Goal: Communication & Community: Answer question/provide support

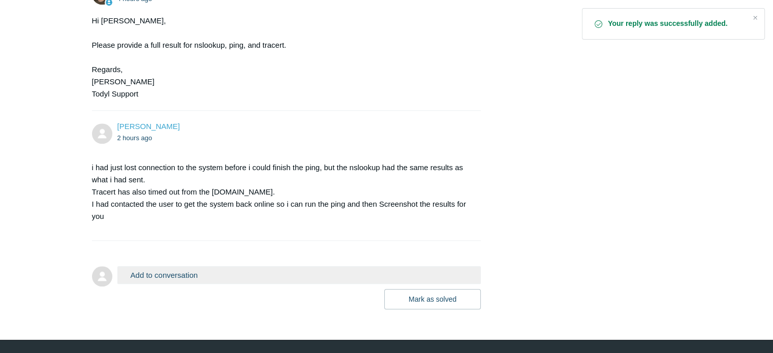
scroll to position [985, 0]
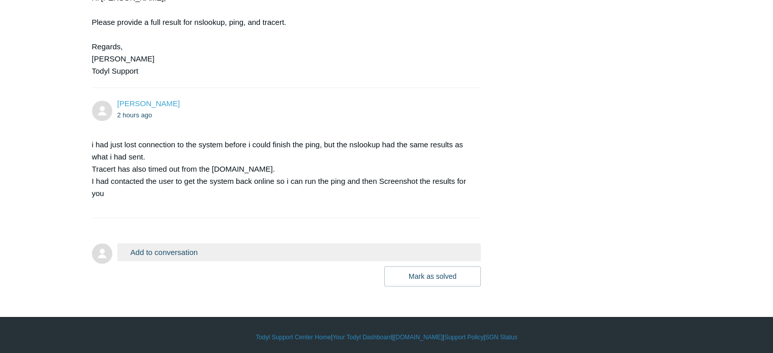
scroll to position [1036, 0]
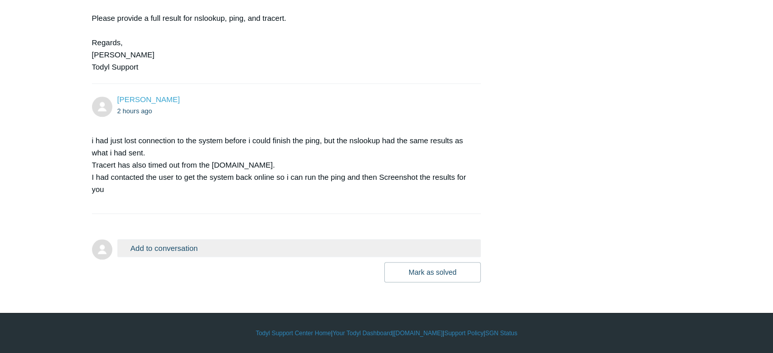
click at [169, 245] on button "Add to conversation" at bounding box center [299, 248] width 364 height 18
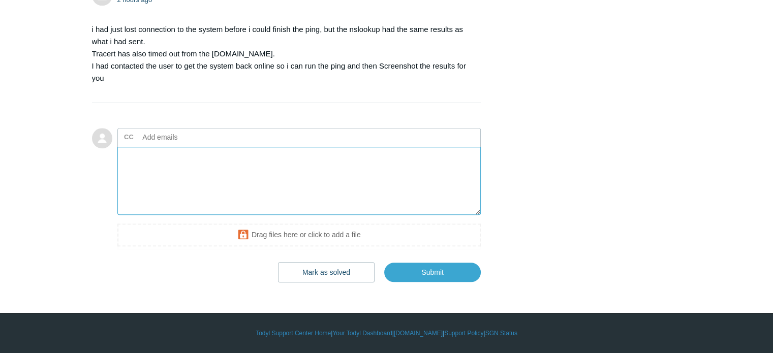
scroll to position [1147, 0]
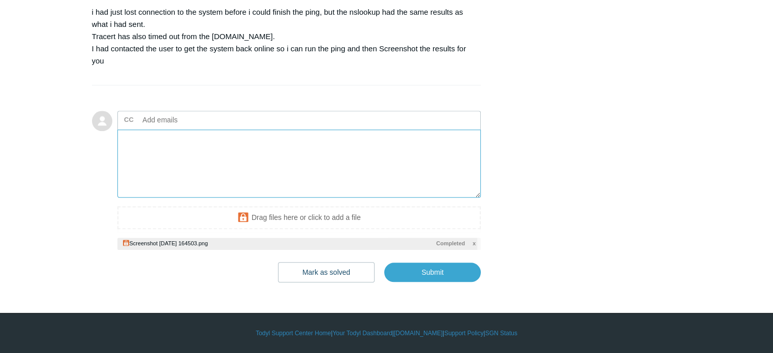
click at [246, 180] on textarea "Add your reply" at bounding box center [299, 164] width 364 height 69
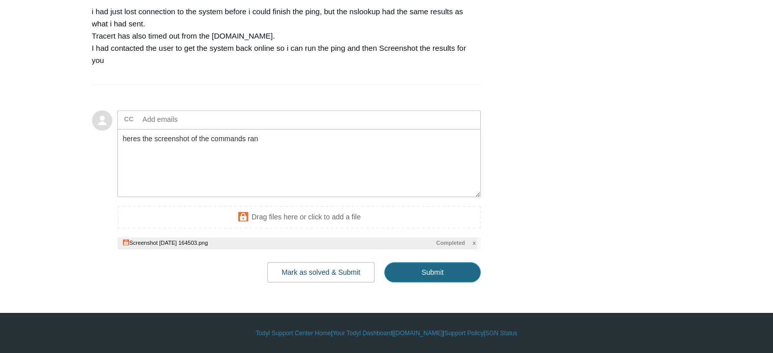
drag, startPoint x: 252, startPoint y: 178, endPoint x: 430, endPoint y: 296, distance: 213.7
click at [430, 283] on input "Submit" at bounding box center [432, 272] width 97 height 20
type textarea "heres the screenshot of the commands ran This ticket includes a secure attachme…"
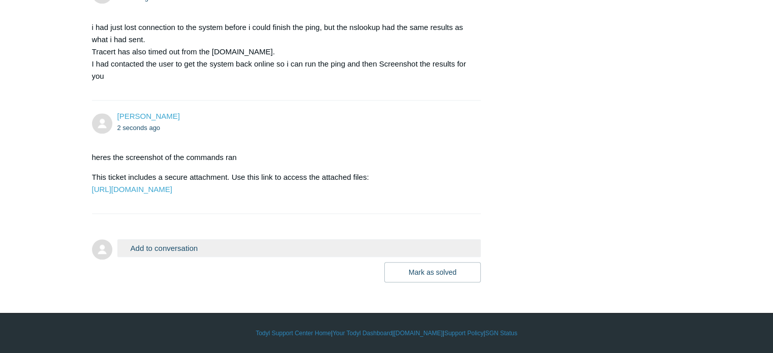
scroll to position [1173, 0]
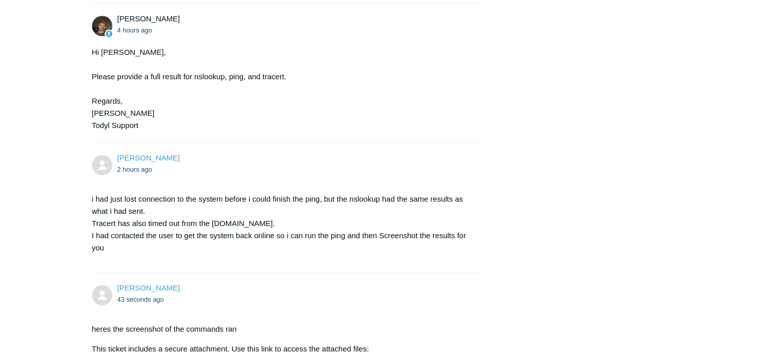
scroll to position [1173, 0]
